Goal: Check status: Check status

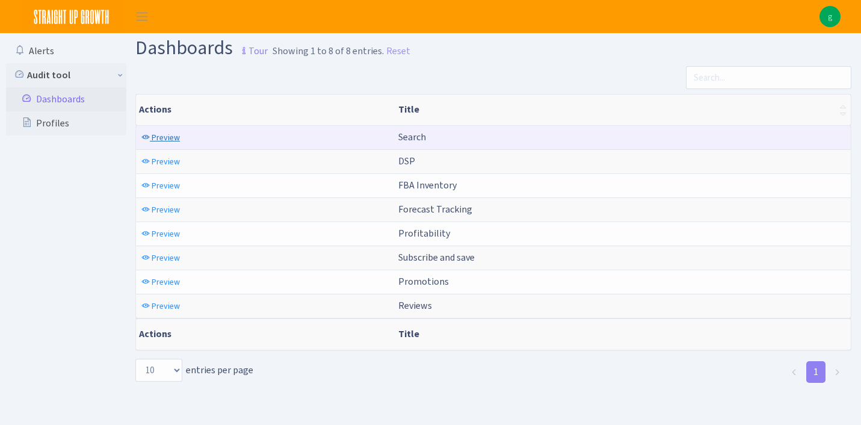
click at [161, 133] on span "Preview" at bounding box center [166, 137] width 28 height 11
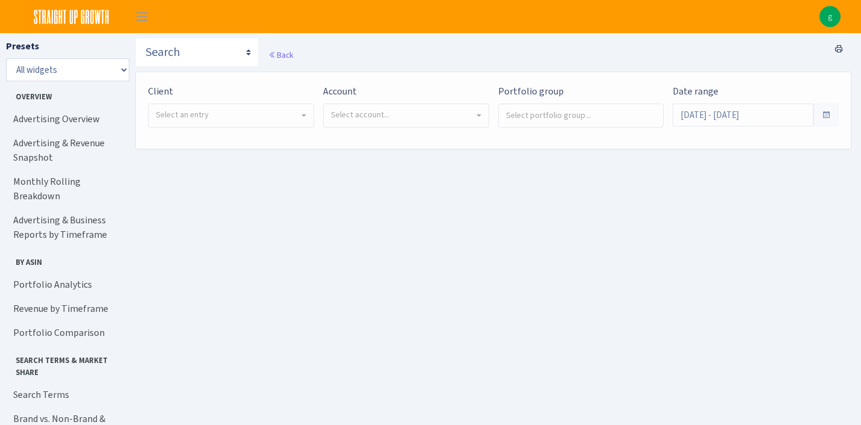
click at [262, 125] on span "Select an entry" at bounding box center [231, 115] width 165 height 23
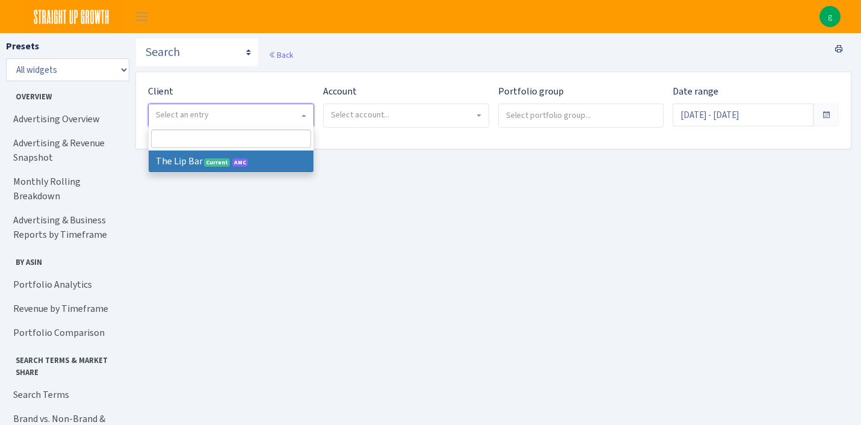
select select "387"
select select
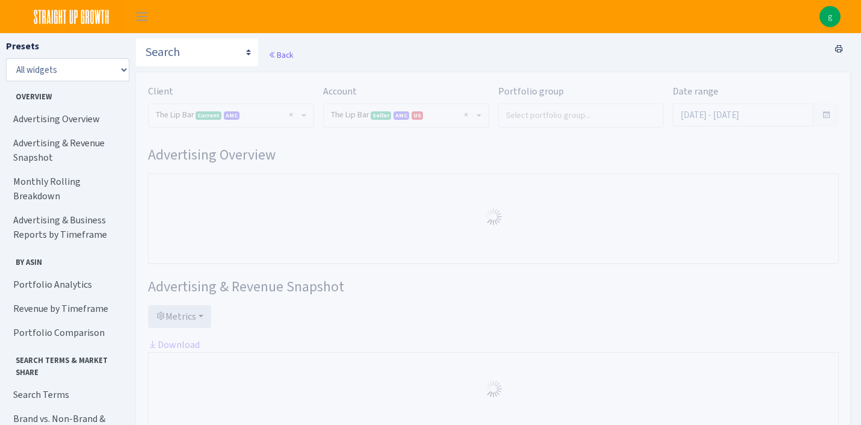
select select "2713864224225319"
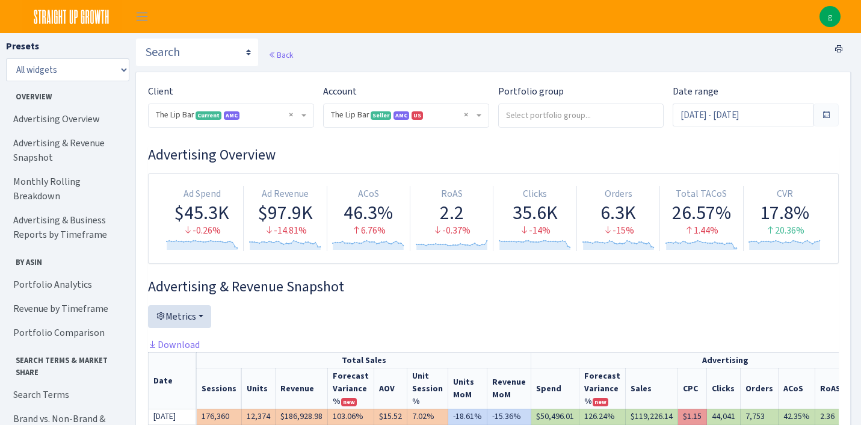
click at [836, 115] on span at bounding box center [825, 114] width 25 height 23
click at [828, 115] on span at bounding box center [826, 115] width 10 height 10
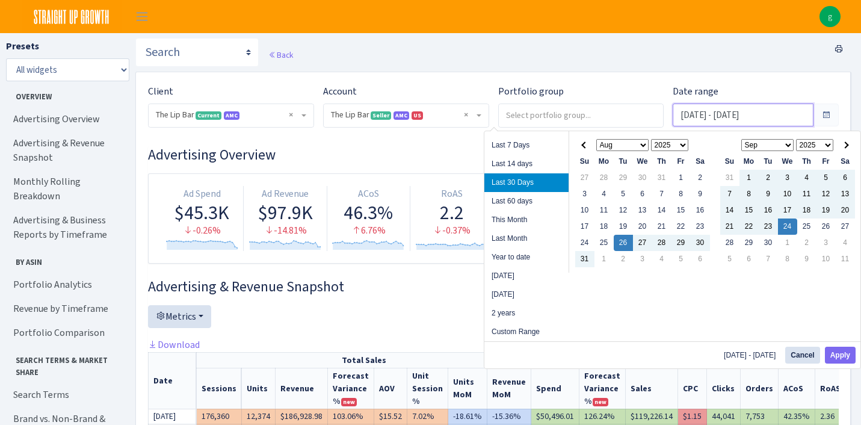
click at [791, 115] on input "Aug 26, 2025 - Sep 24, 2025" at bounding box center [742, 114] width 141 height 23
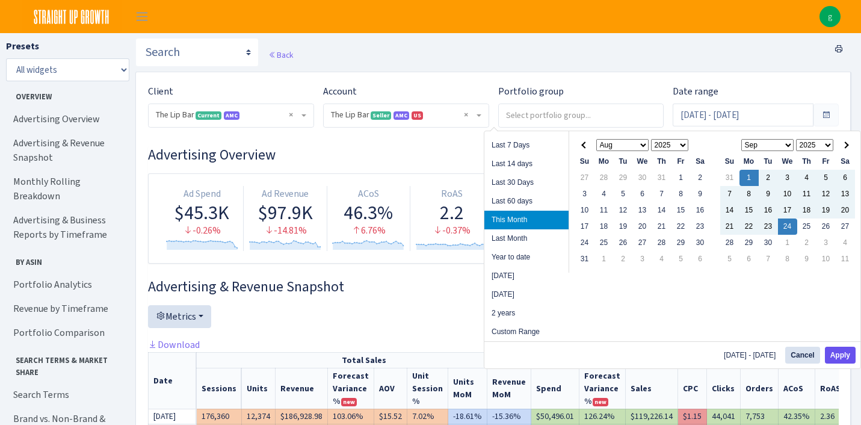
click at [835, 354] on button "Apply" at bounding box center [840, 354] width 31 height 17
type input "[DATE] - [DATE]"
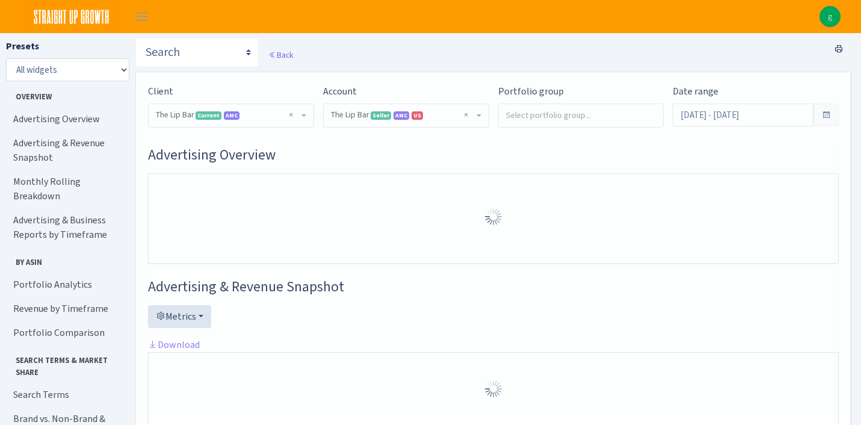
select select "2713864224225319"
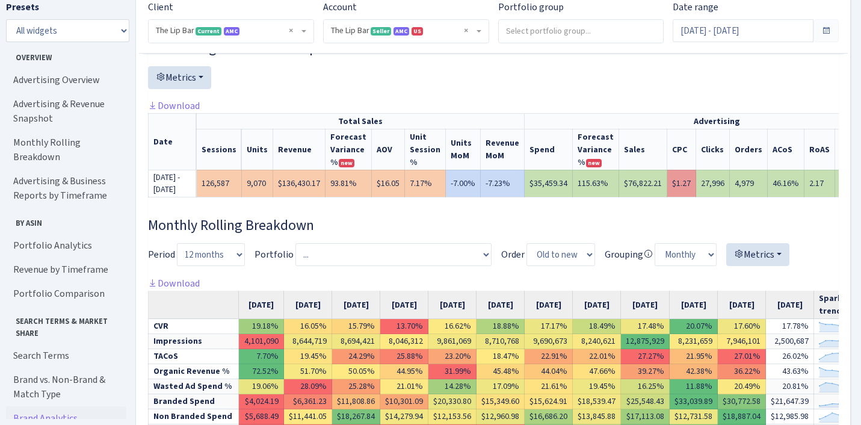
scroll to position [225, 0]
